Goal: Task Accomplishment & Management: Manage account settings

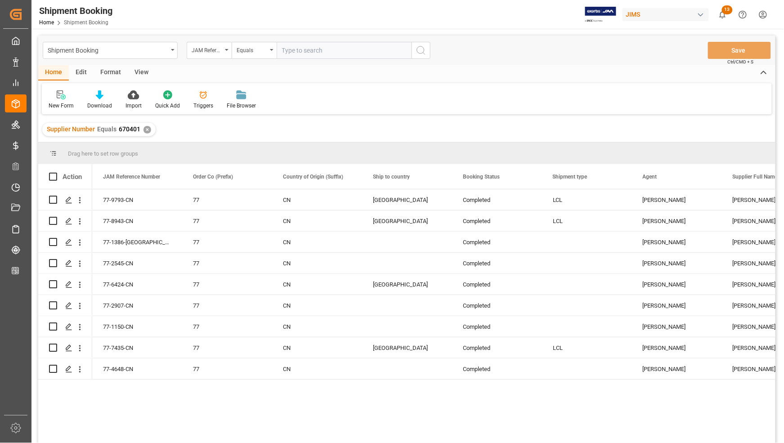
click at [147, 129] on div "✕" at bounding box center [147, 130] width 8 height 8
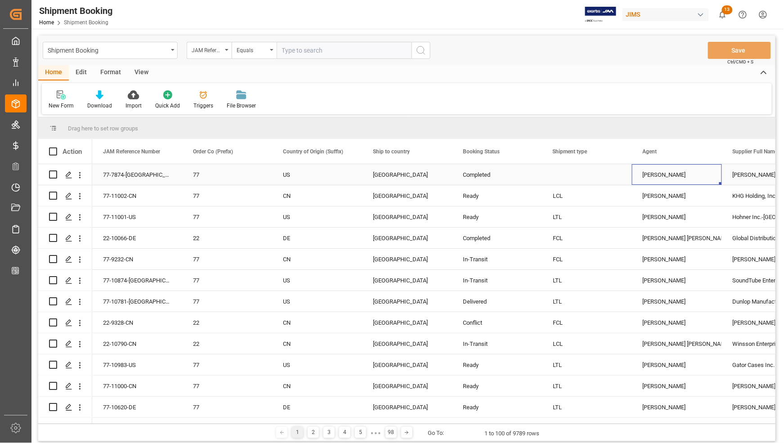
click at [689, 174] on div "[PERSON_NAME]" at bounding box center [676, 175] width 68 height 21
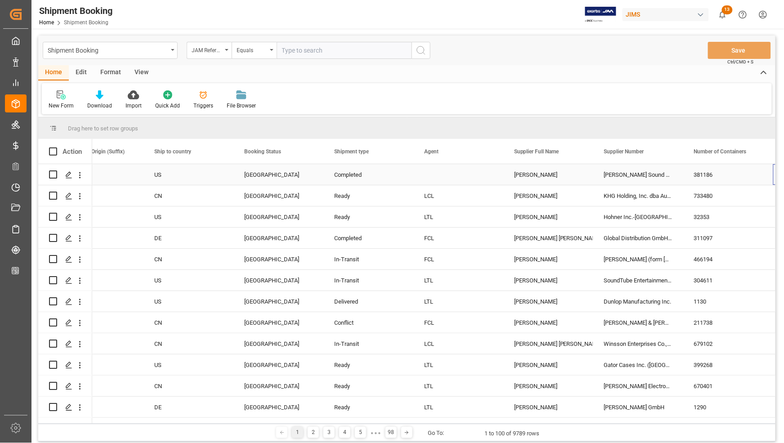
scroll to position [0, 218]
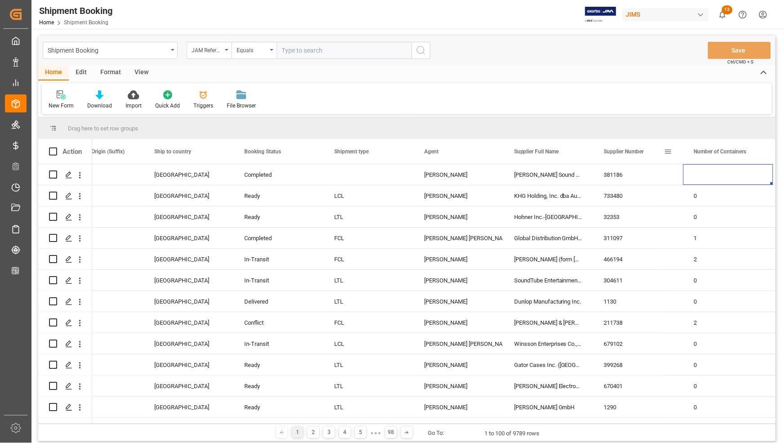
click at [669, 154] on span at bounding box center [668, 151] width 8 height 8
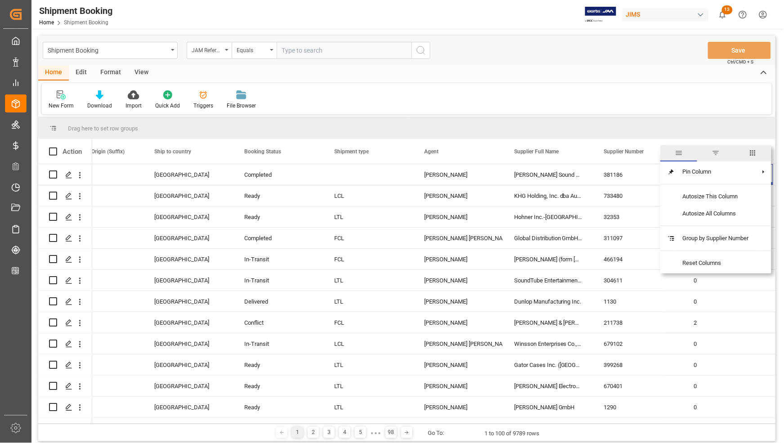
click at [716, 152] on span "filter" at bounding box center [715, 153] width 8 height 8
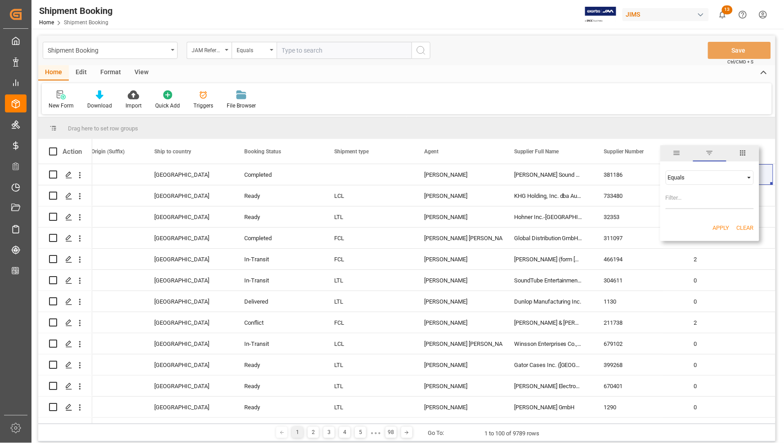
click at [690, 199] on input "Filter Value" at bounding box center [709, 200] width 88 height 18
type input "767320"
click at [719, 228] on button "Apply" at bounding box center [721, 227] width 17 height 9
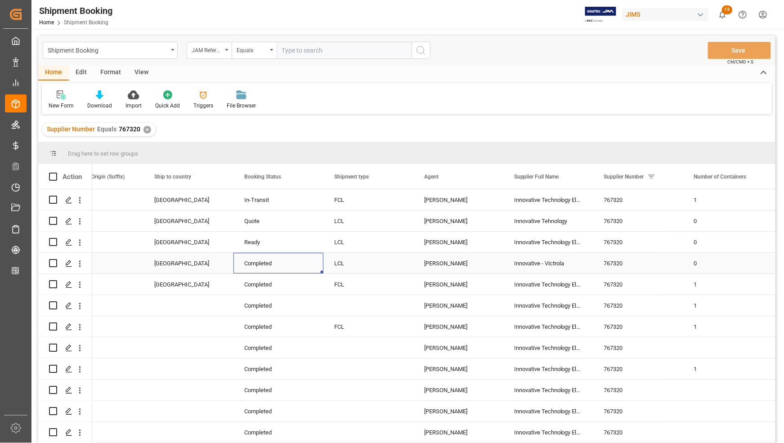
click at [295, 265] on div "Completed" at bounding box center [278, 263] width 68 height 21
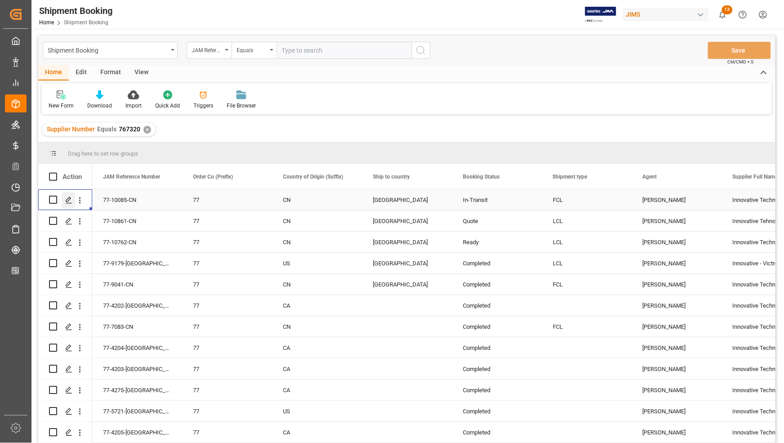
click at [67, 199] on polygon "Press SPACE to select this row." at bounding box center [68, 199] width 4 height 4
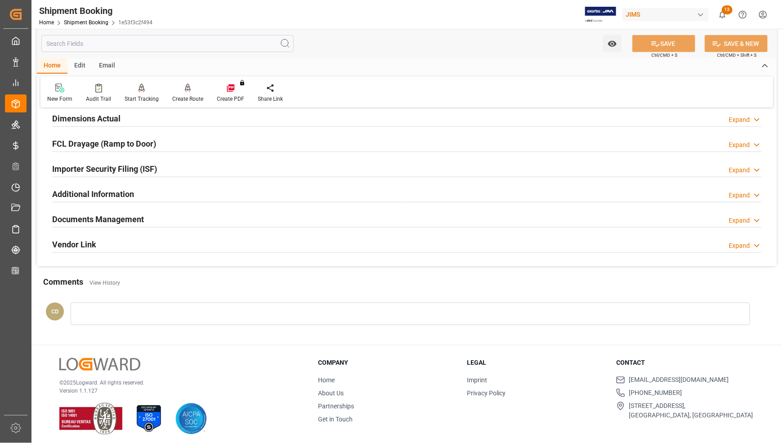
scroll to position [233, 0]
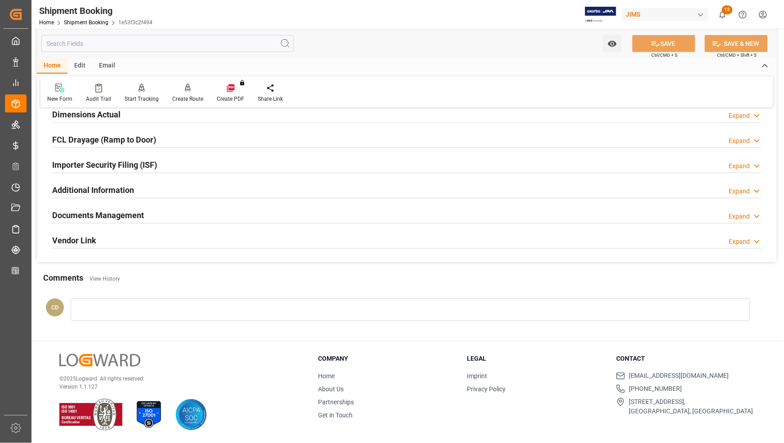
click at [97, 213] on h2 "Documents Management" at bounding box center [98, 215] width 92 height 12
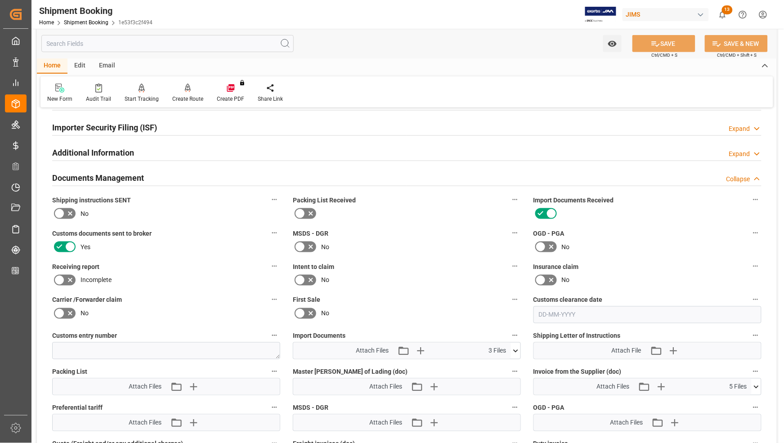
scroll to position [289, 0]
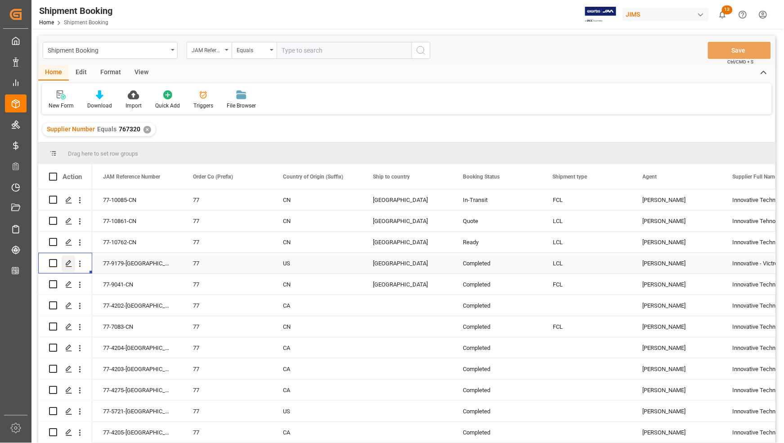
click at [68, 261] on polygon "Press SPACE to select this row." at bounding box center [68, 262] width 4 height 4
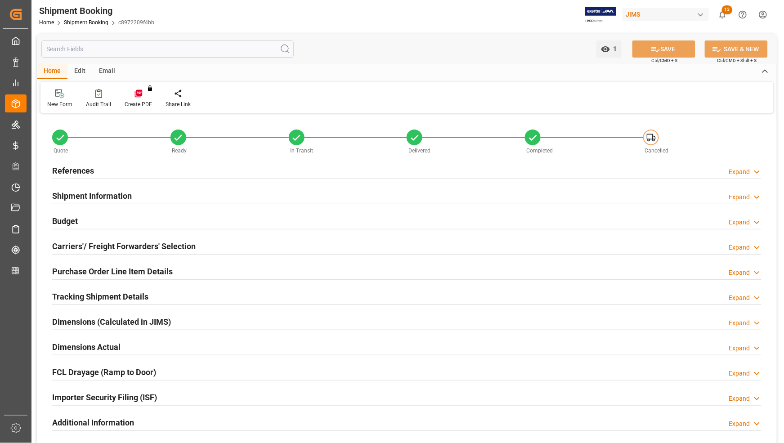
type input "0"
type input "32.4474"
type input "389.55"
type input "777.6"
type input "2756.7"
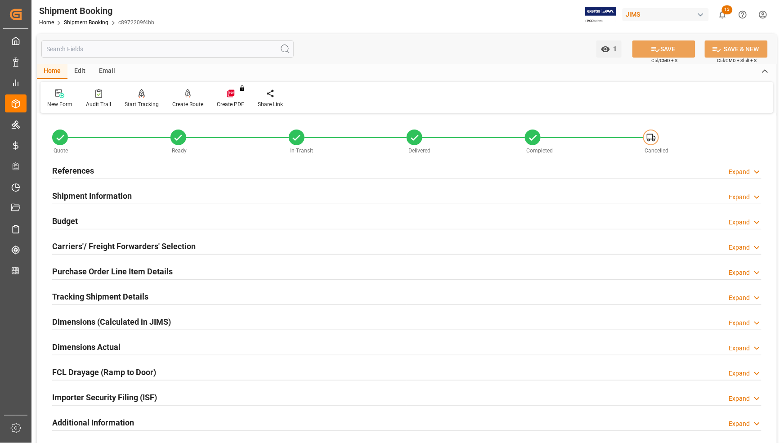
click at [63, 217] on h2 "Budget" at bounding box center [65, 221] width 26 height 12
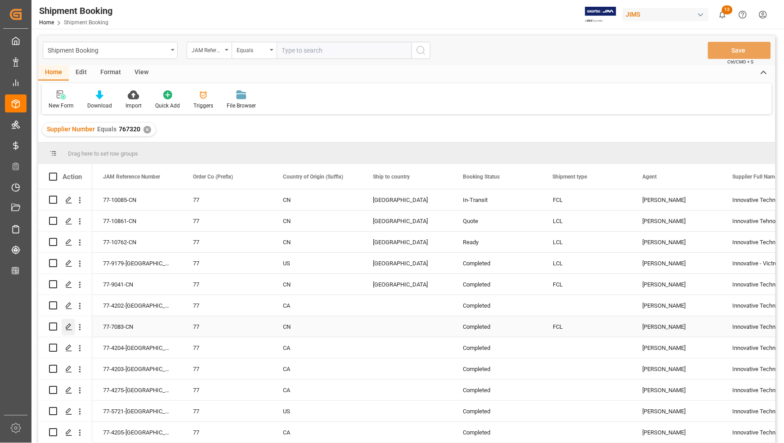
click at [66, 327] on icon "Press SPACE to select this row." at bounding box center [68, 326] width 7 height 7
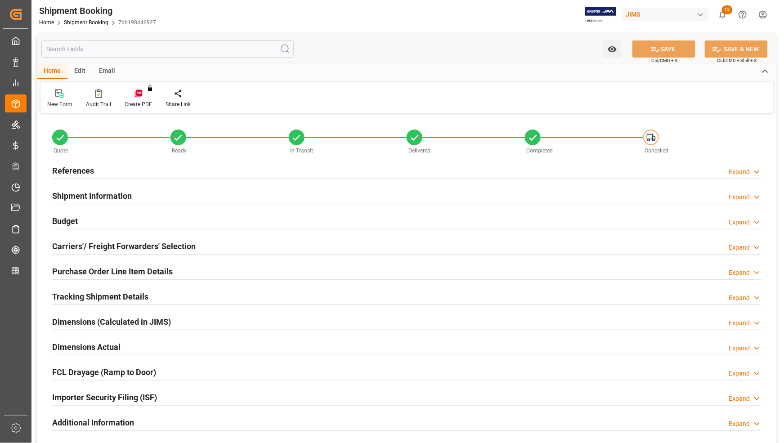
type input "0"
type input "2624.7804"
type input "8500"
type input "61760"
click at [64, 216] on h2 "Budget" at bounding box center [65, 221] width 26 height 12
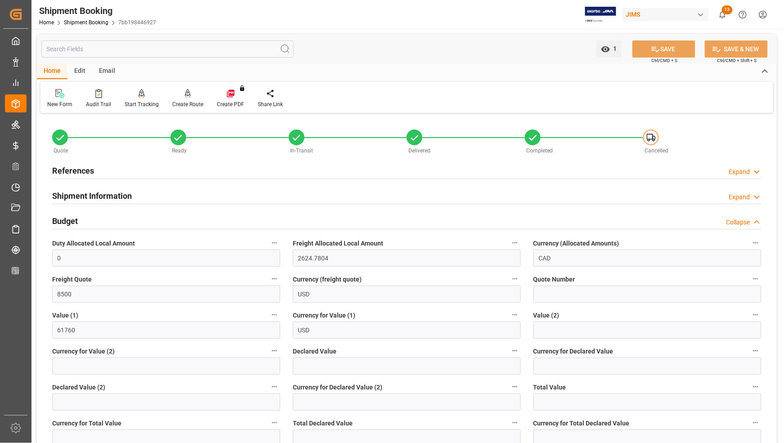
click at [64, 216] on h2 "Budget" at bounding box center [65, 221] width 26 height 12
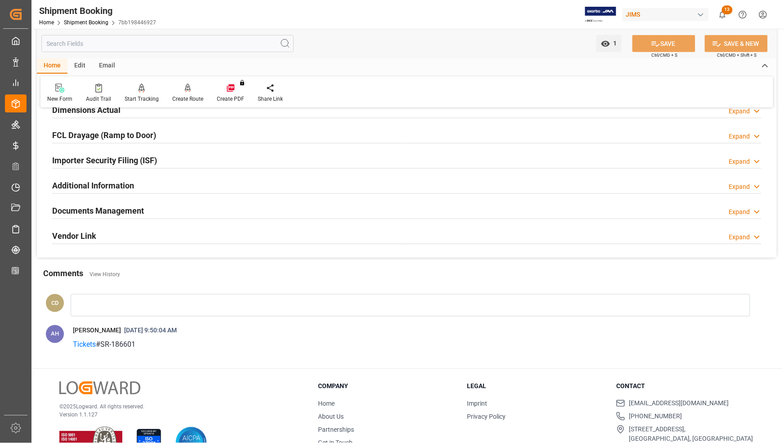
scroll to position [265, 0]
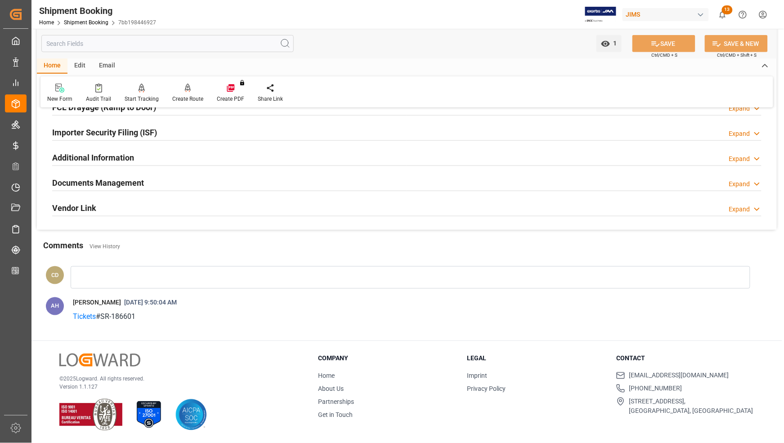
click at [60, 183] on h2 "Documents Management" at bounding box center [98, 183] width 92 height 12
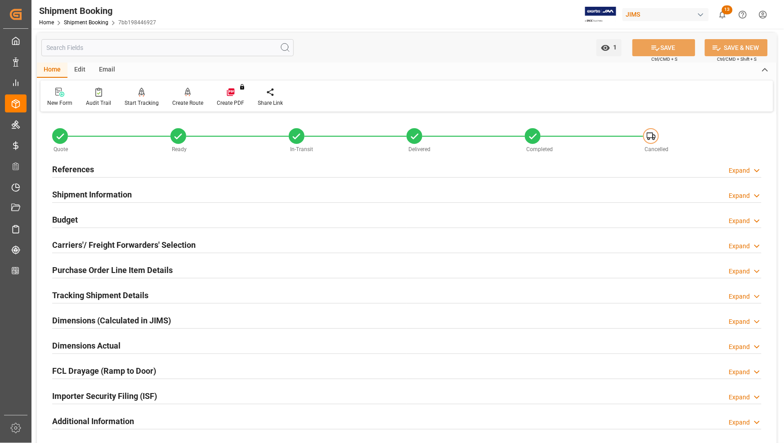
scroll to position [0, 0]
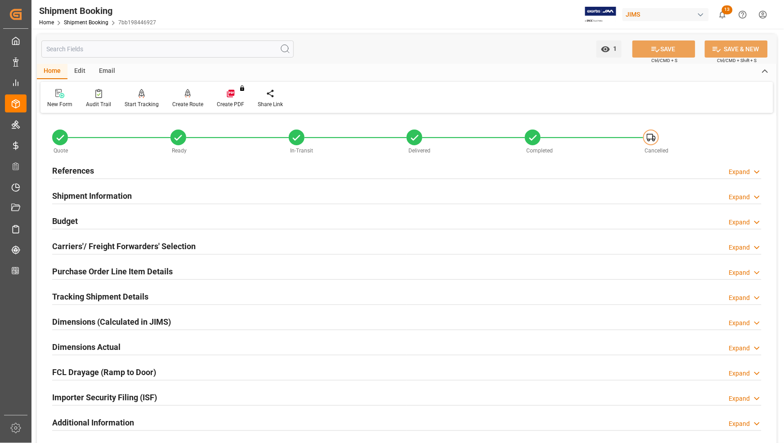
click at [70, 166] on h2 "References" at bounding box center [73, 171] width 42 height 12
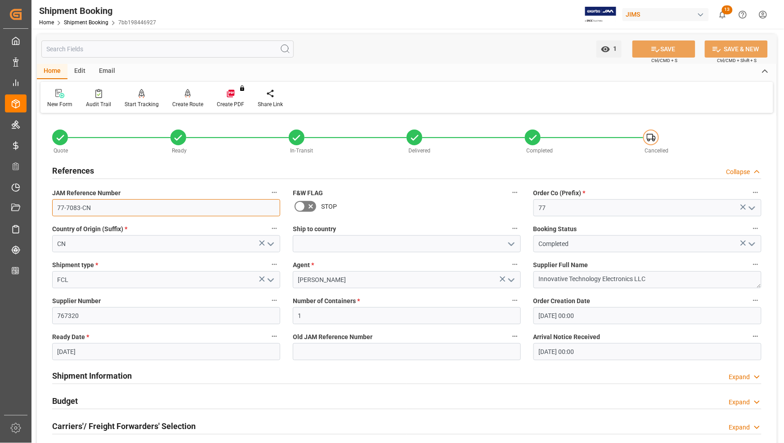
drag, startPoint x: 93, startPoint y: 207, endPoint x: 46, endPoint y: 207, distance: 46.8
click at [46, 207] on div "JAM Reference Number 77-7083-CN" at bounding box center [166, 201] width 241 height 36
